Goal: Task Accomplishment & Management: Manage account settings

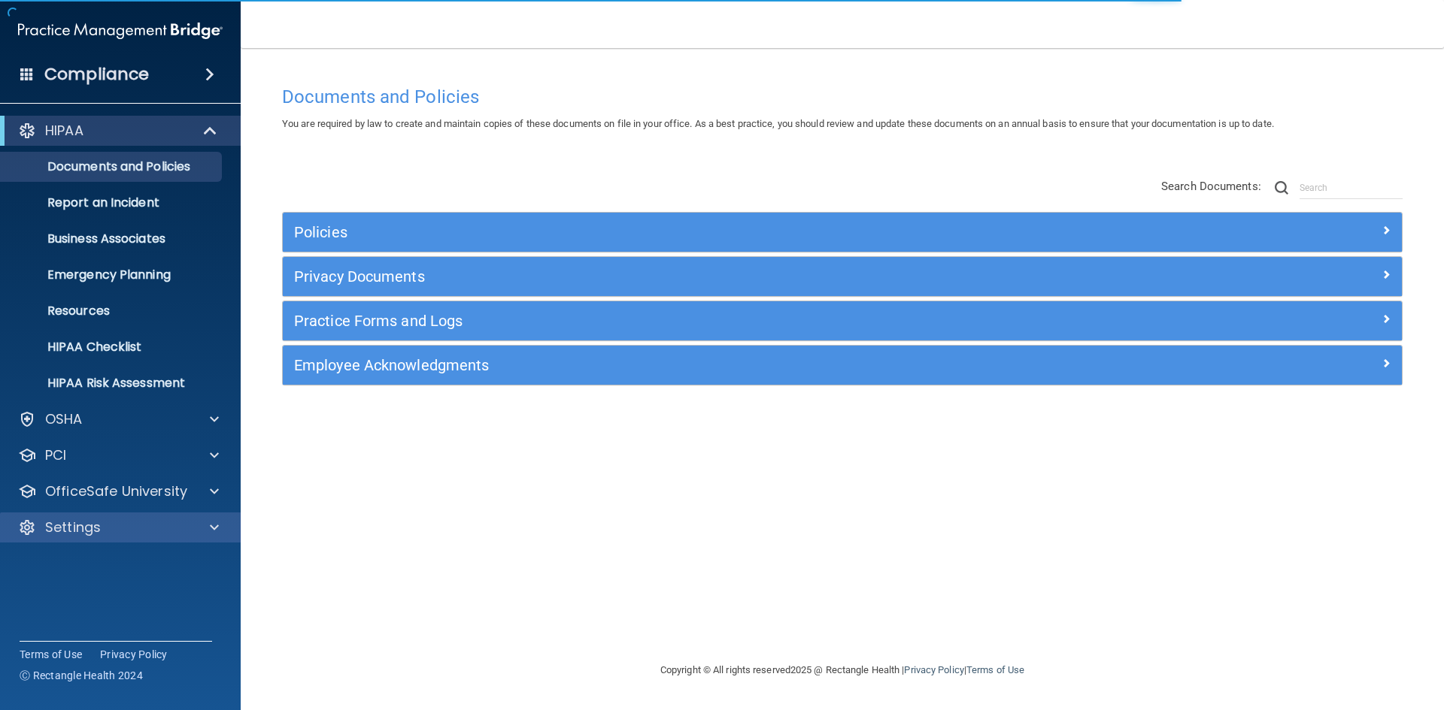
click at [117, 517] on div "Settings" at bounding box center [120, 528] width 241 height 30
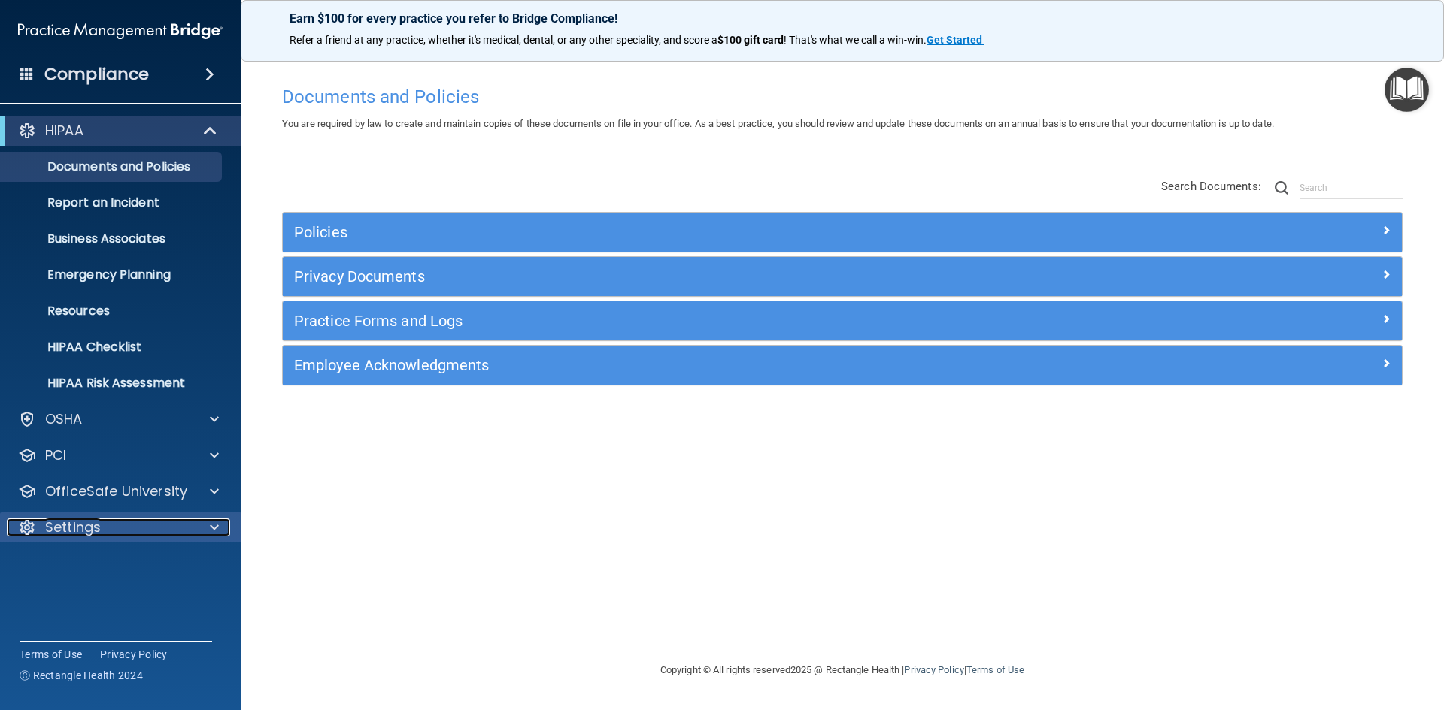
click at [128, 532] on div "Settings" at bounding box center [100, 528] width 186 height 18
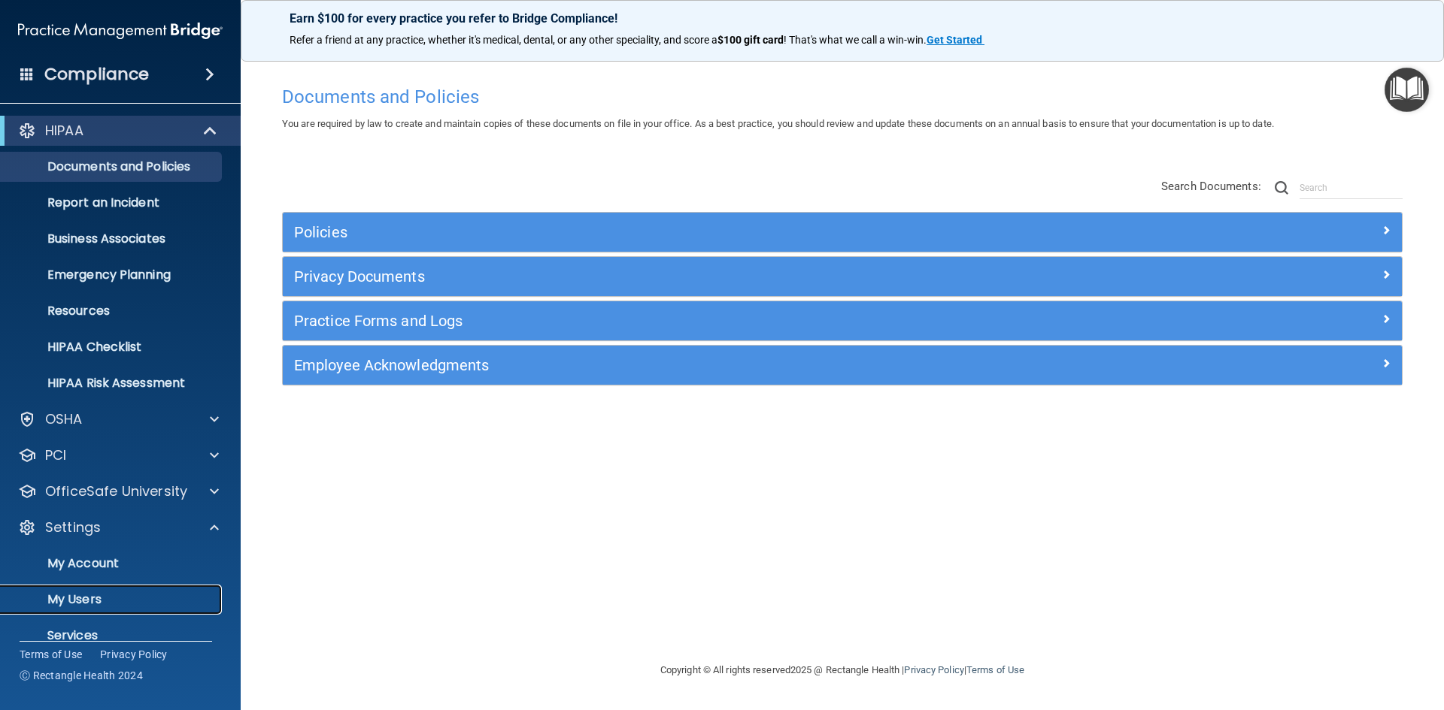
click at [129, 598] on p "My Users" at bounding box center [112, 599] width 205 height 15
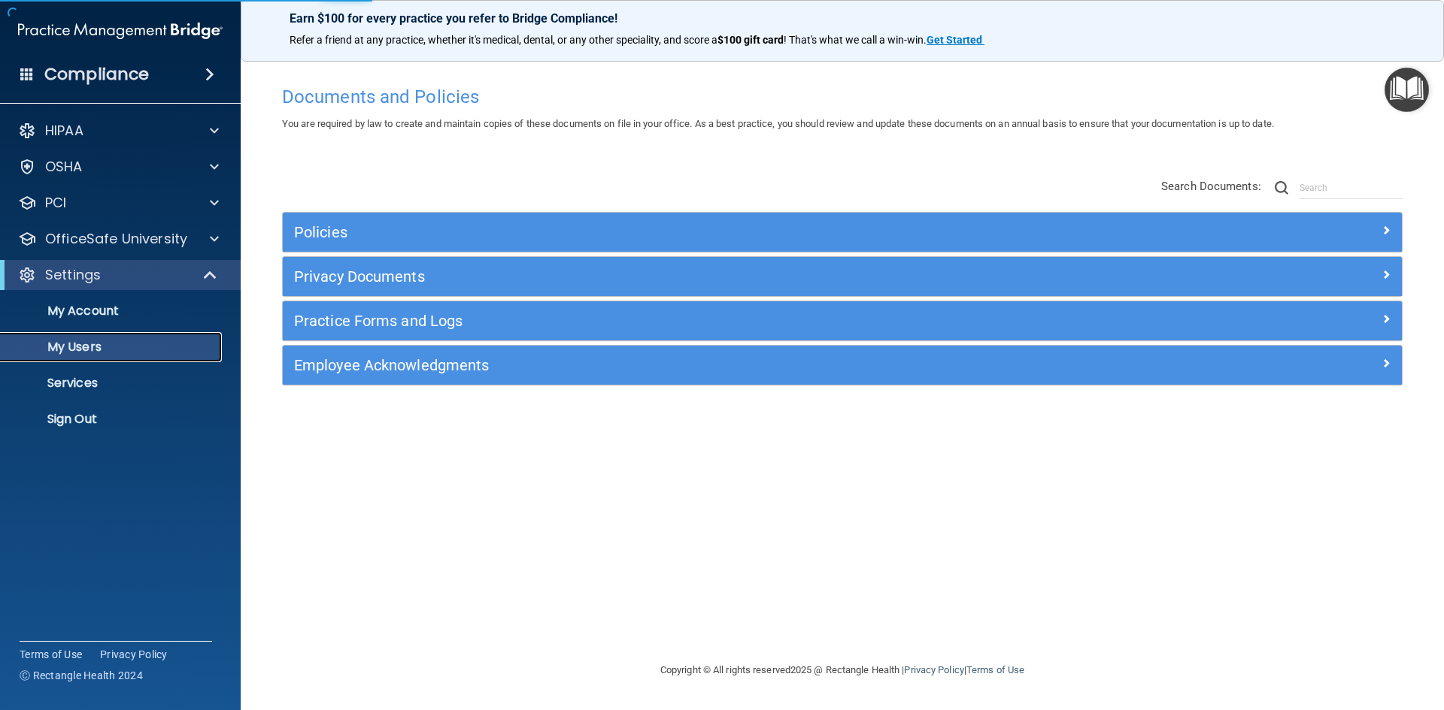
select select "20"
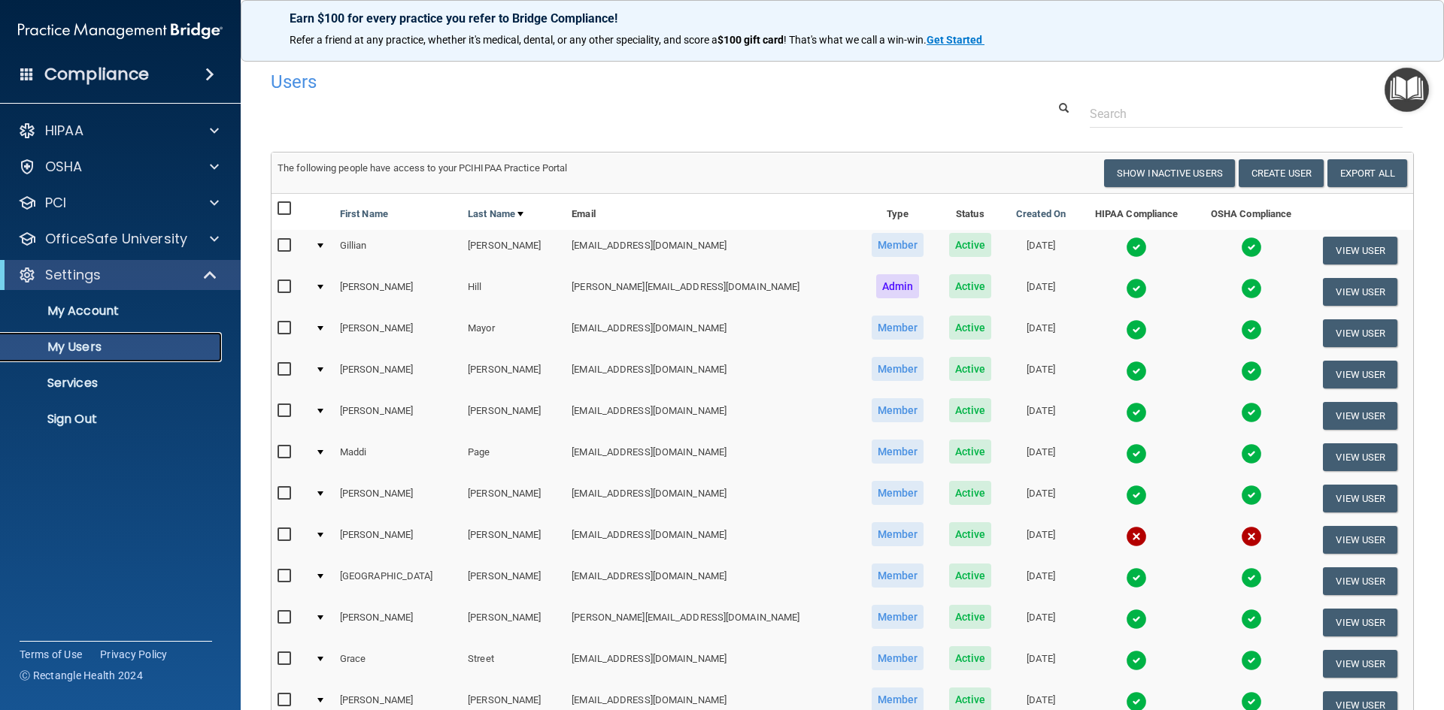
scroll to position [150, 0]
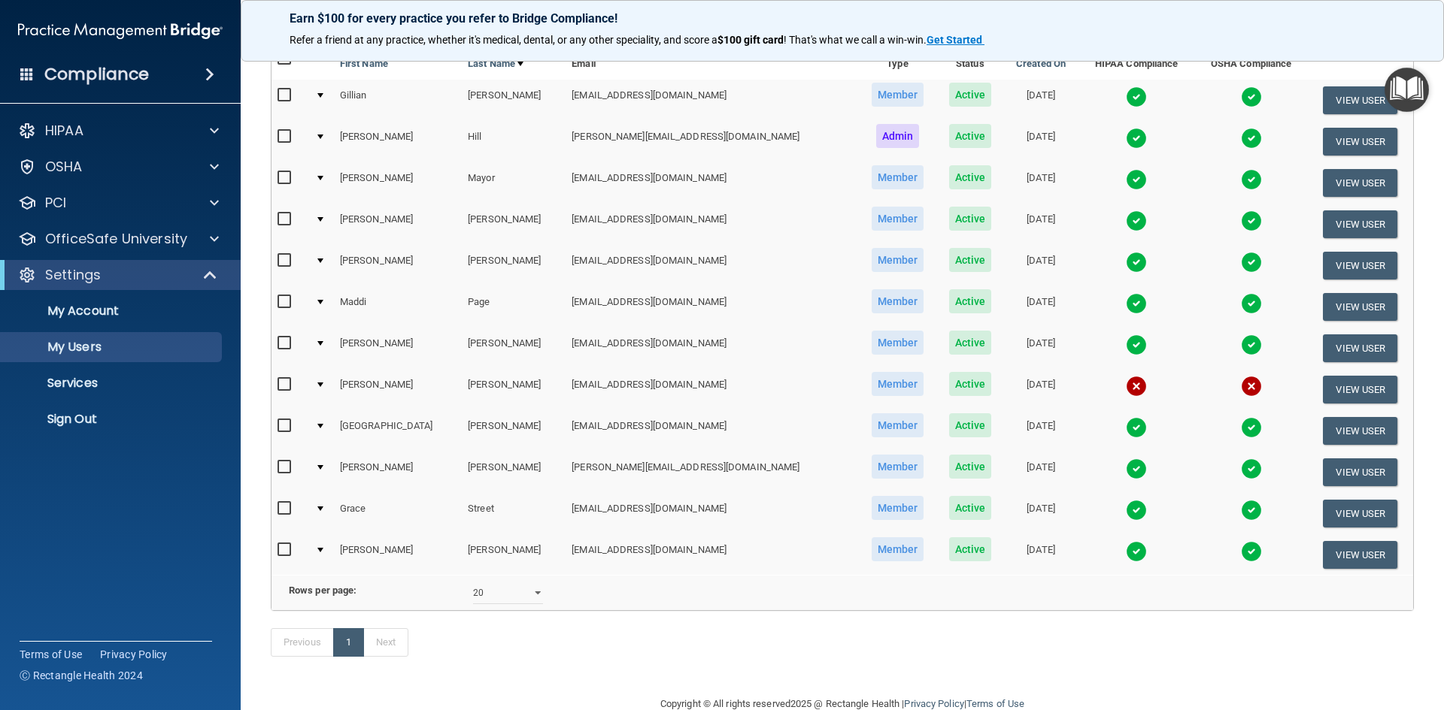
click at [286, 387] on input "checkbox" at bounding box center [285, 385] width 17 height 12
checkbox input "true"
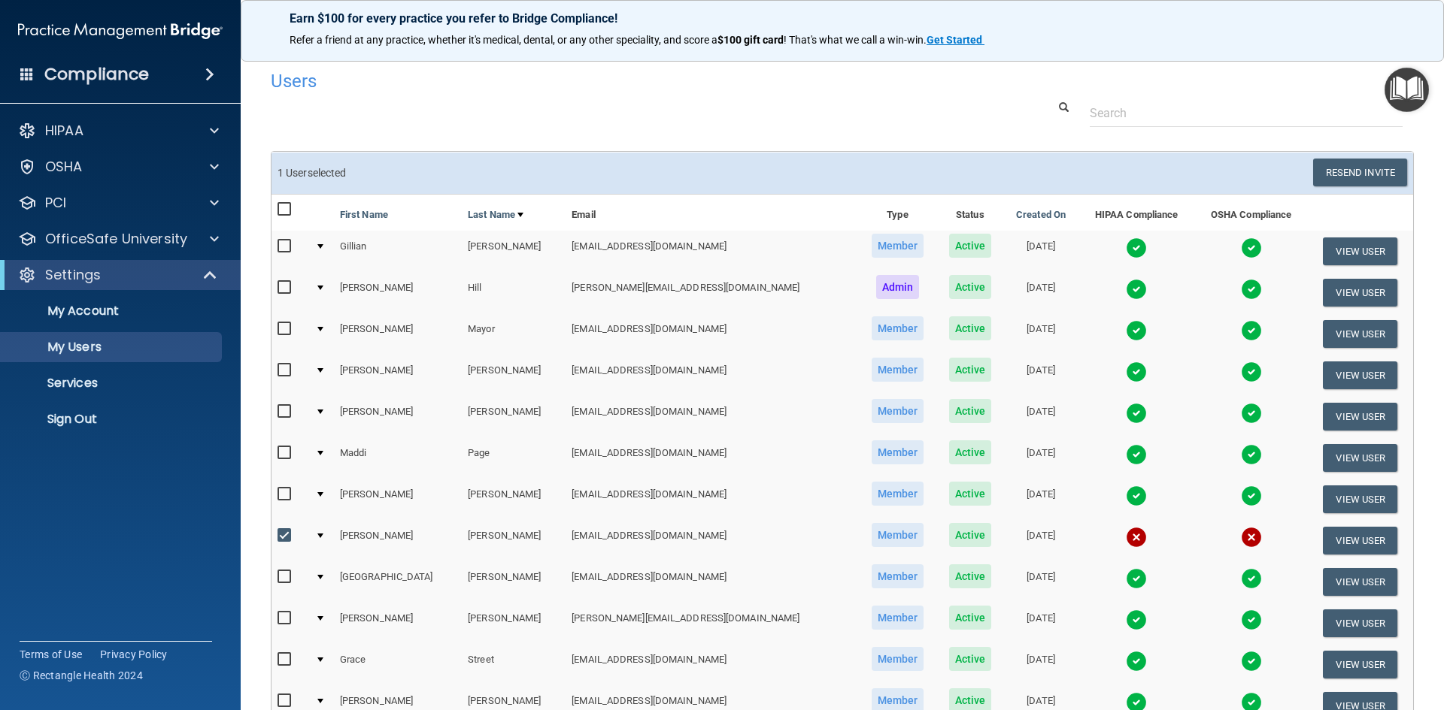
scroll to position [0, 0]
click at [1374, 179] on button "Resend Invite" at bounding box center [1360, 173] width 94 height 28
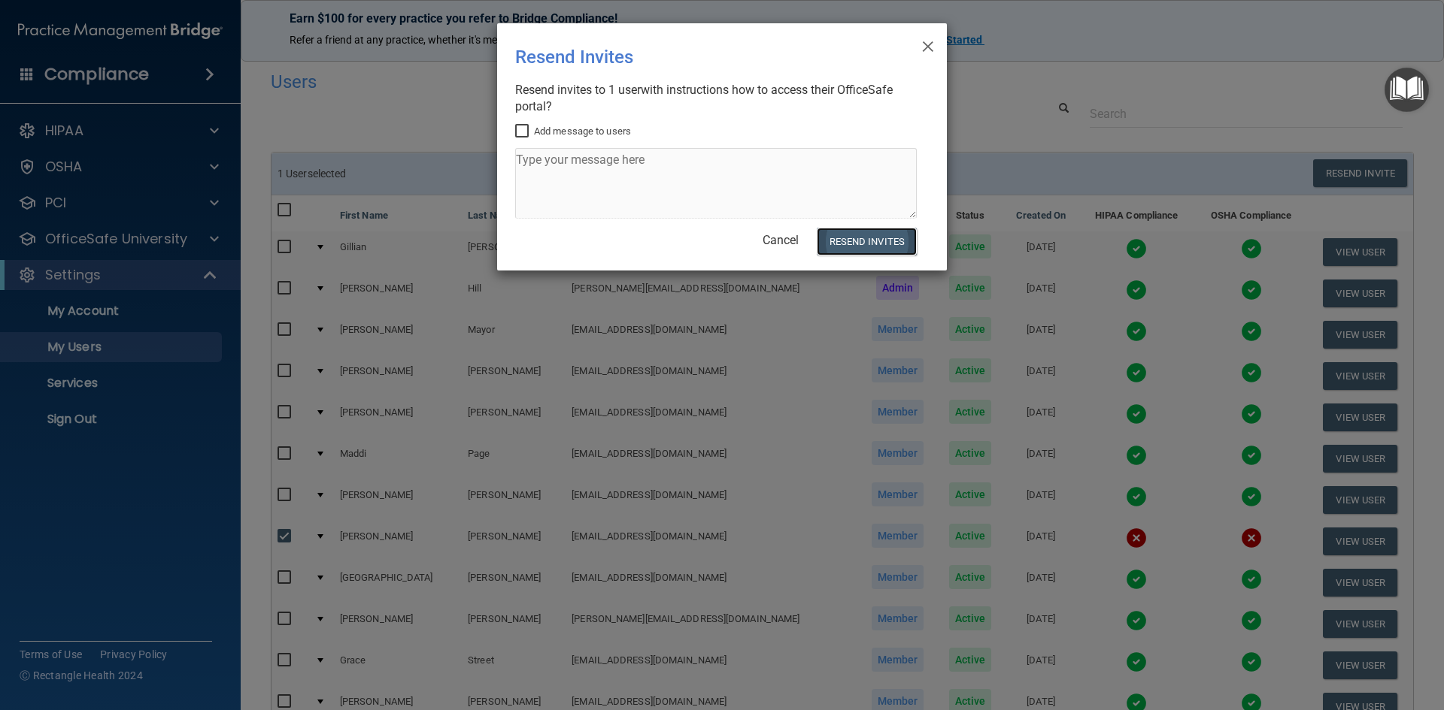
click at [844, 242] on button "Resend Invites" at bounding box center [866, 242] width 100 height 28
click at [523, 129] on input "Add message to users" at bounding box center [523, 132] width 17 height 12
checkbox input "true"
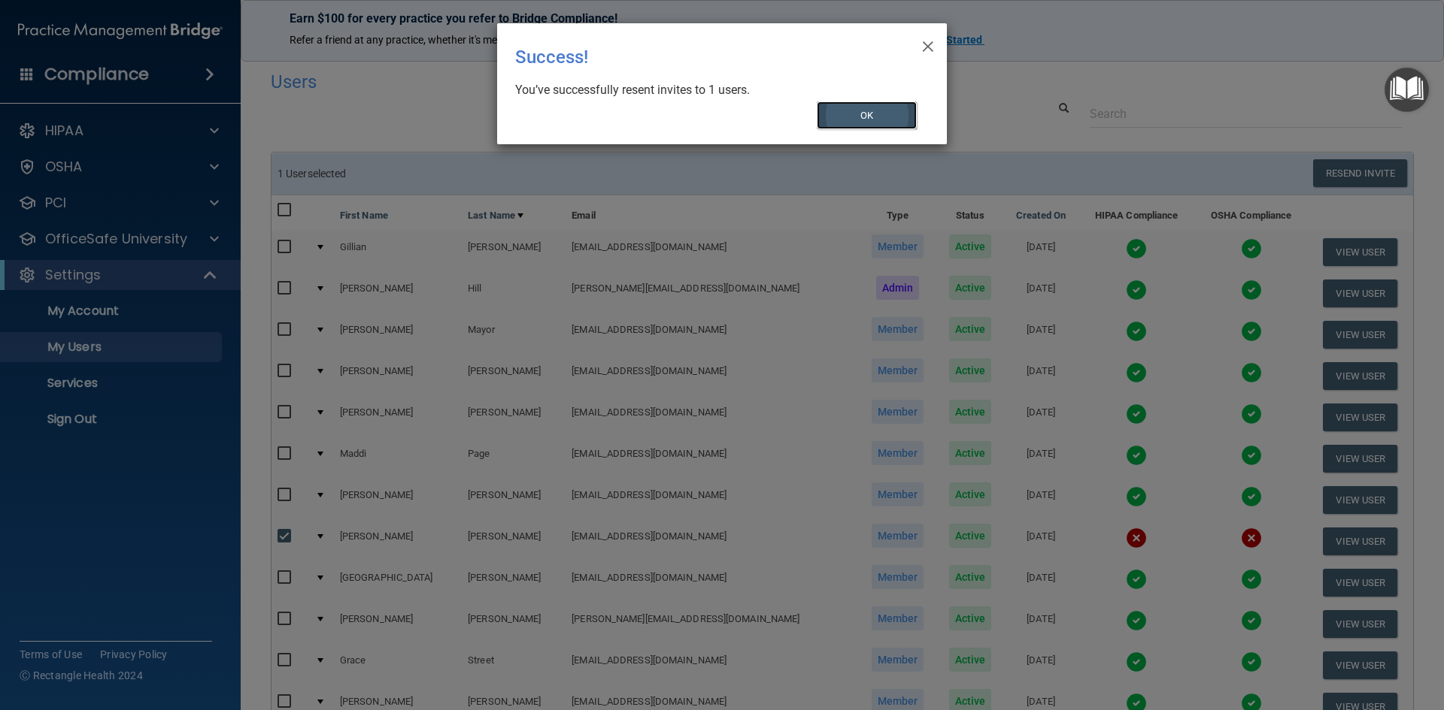
click at [896, 113] on button "OK" at bounding box center [866, 115] width 101 height 28
